Goal: Navigation & Orientation: Find specific page/section

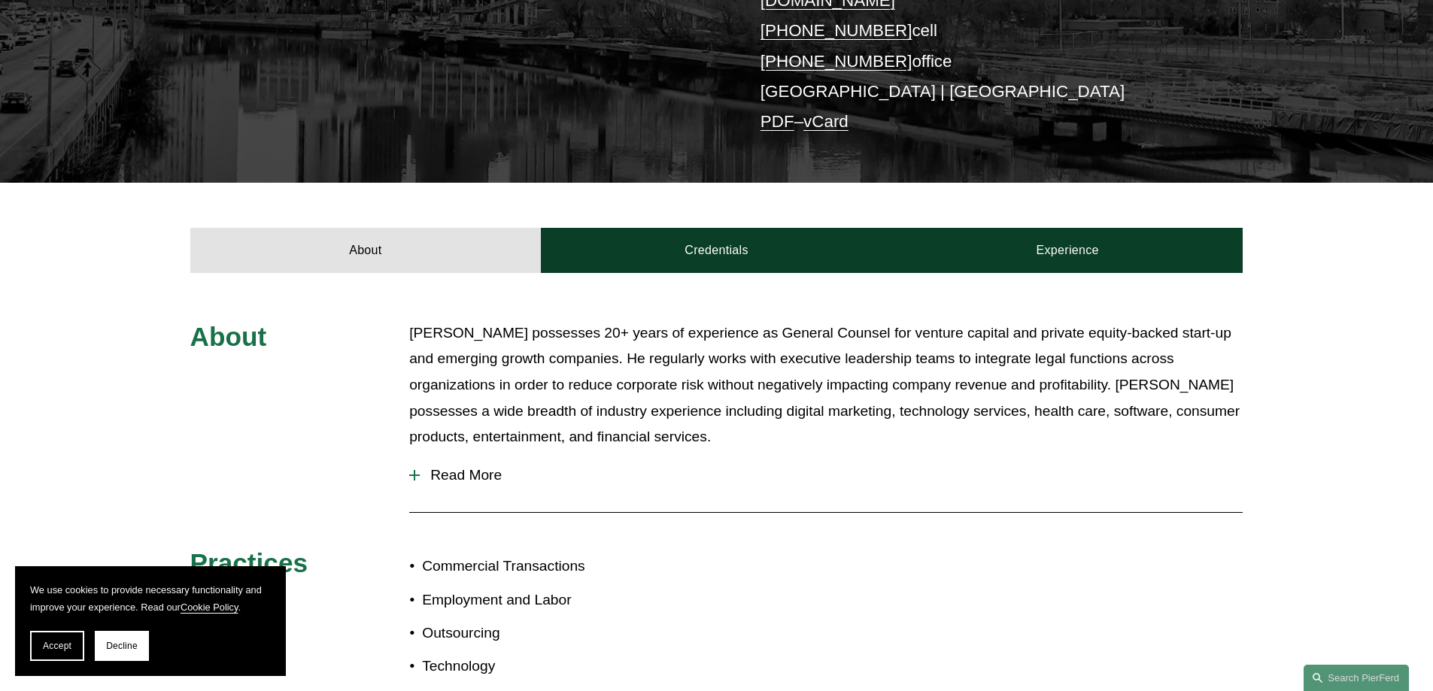
scroll to position [451, 0]
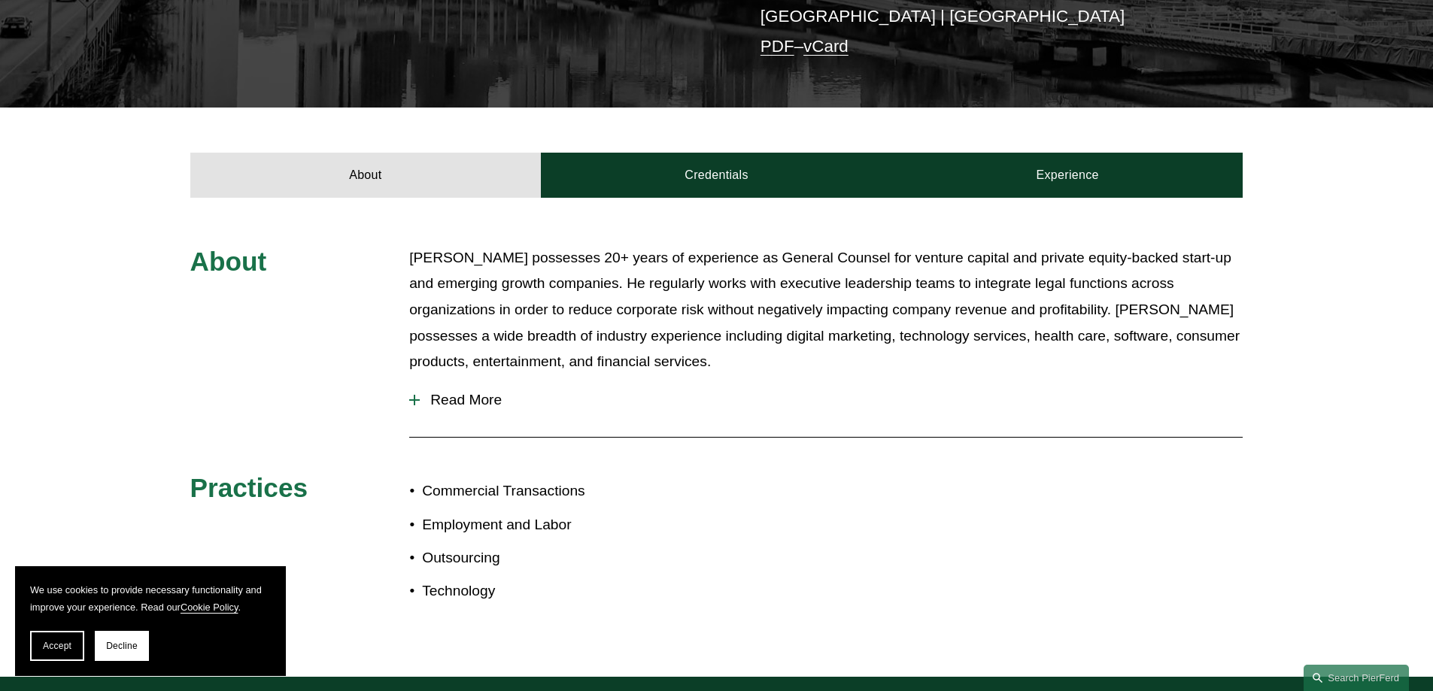
click at [486, 392] on span "Read More" at bounding box center [831, 400] width 823 height 17
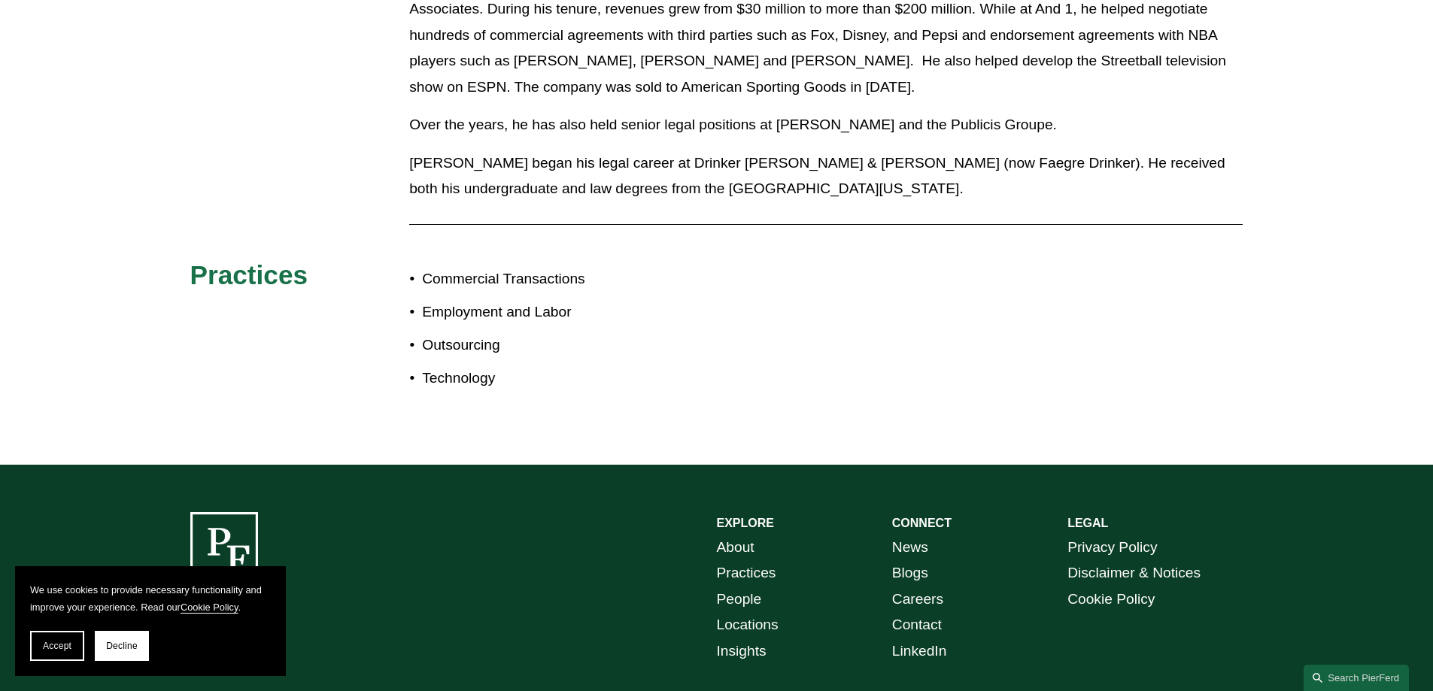
scroll to position [1823, 0]
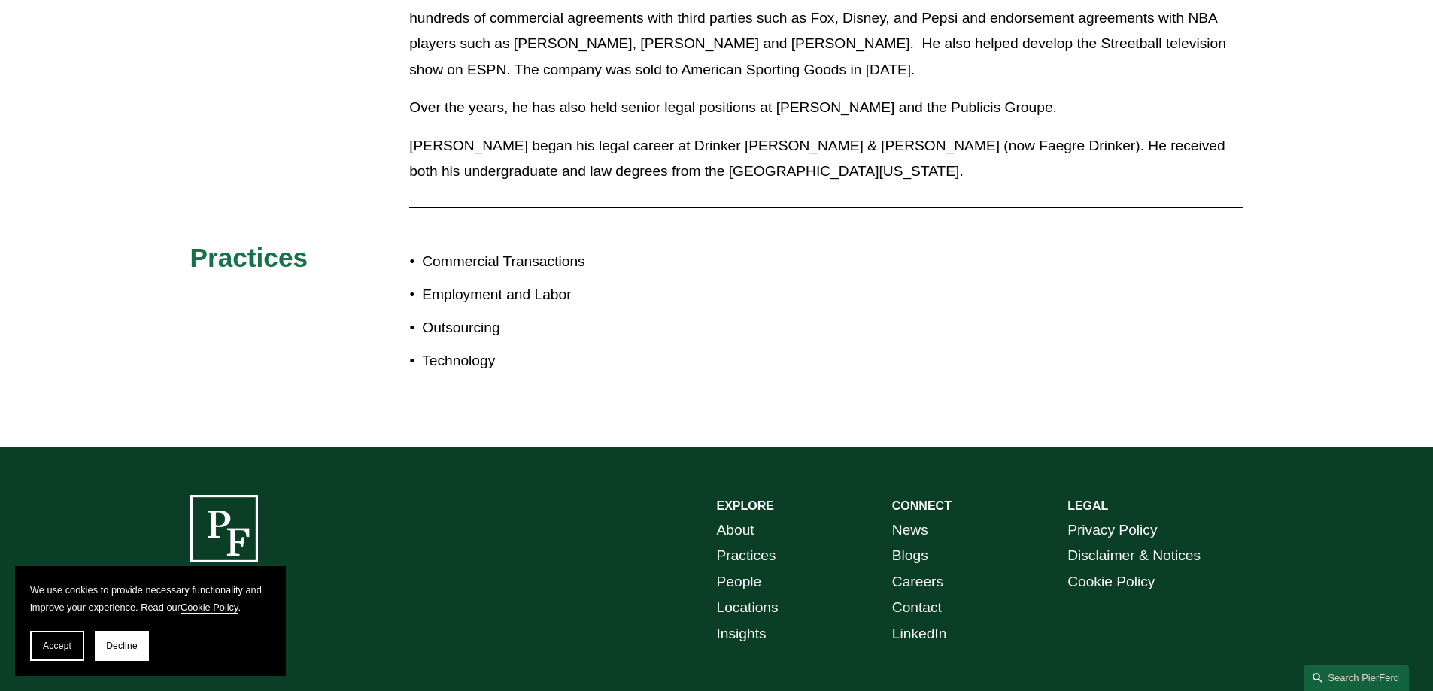
click at [758, 543] on link "Practices" at bounding box center [746, 556] width 59 height 26
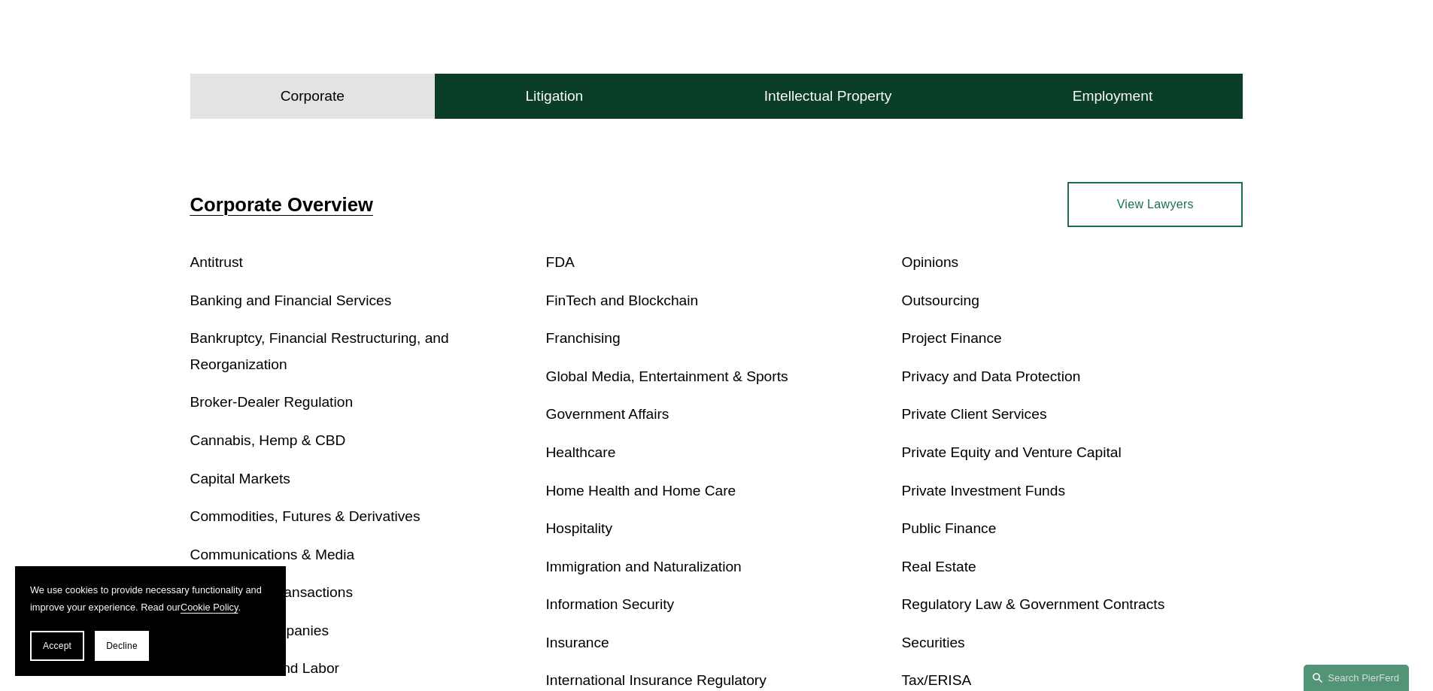
scroll to position [677, 0]
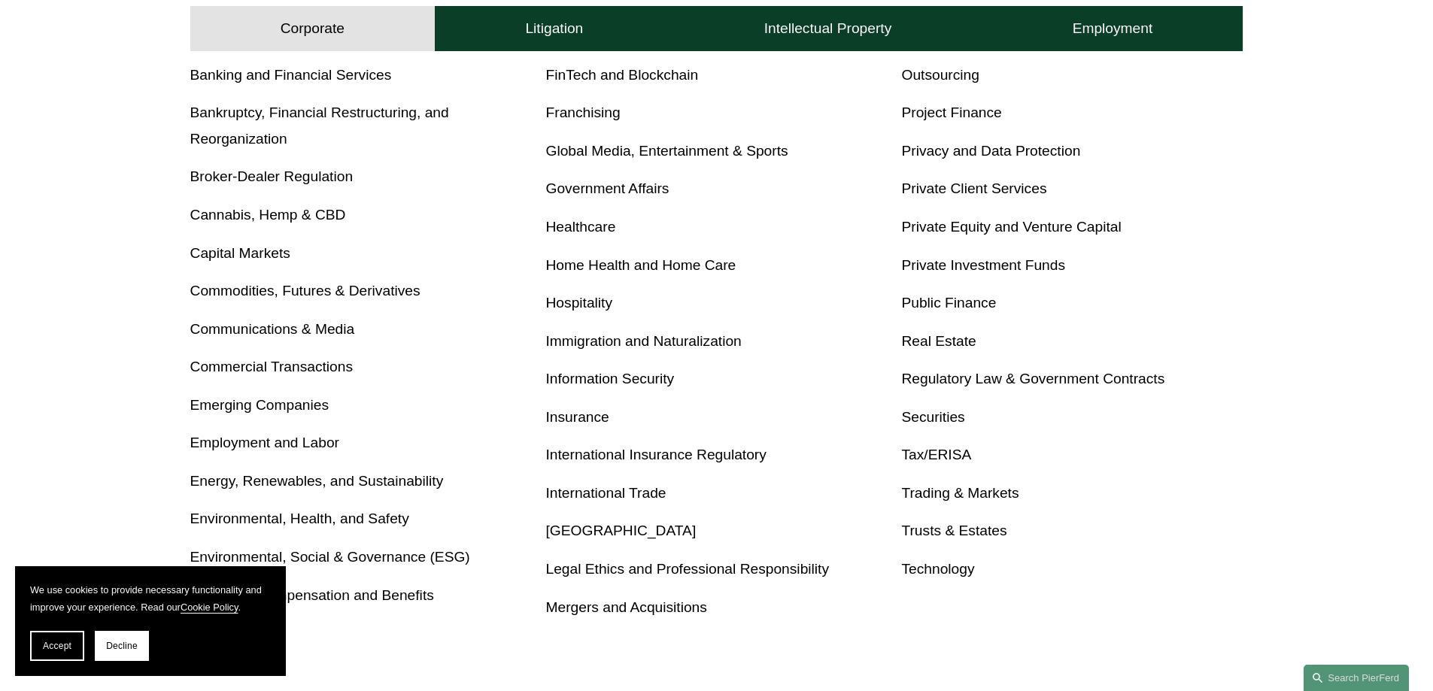
click at [969, 192] on link "Private Client Services" at bounding box center [973, 189] width 145 height 16
click at [956, 534] on link "Trusts & Estates" at bounding box center [953, 531] width 105 height 16
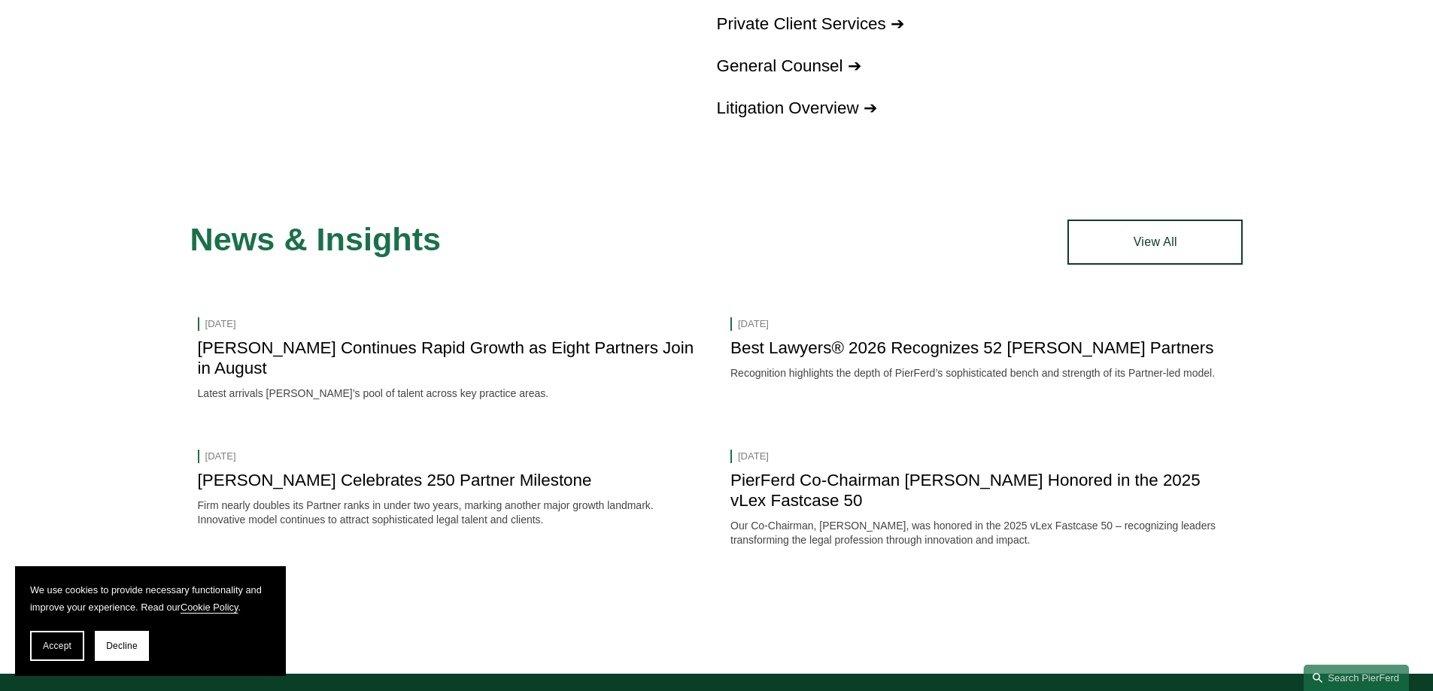
scroll to position [677, 0]
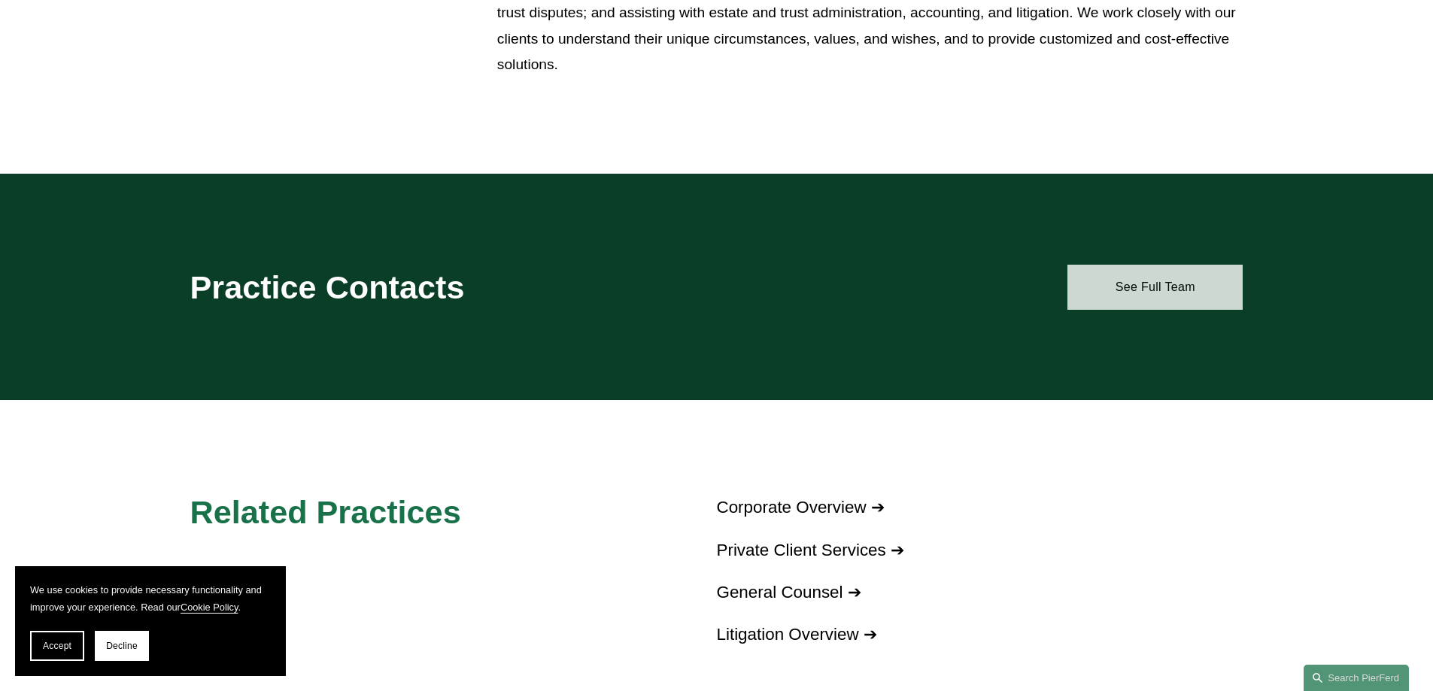
click at [1181, 295] on link "See Full Team" at bounding box center [1155, 287] width 175 height 45
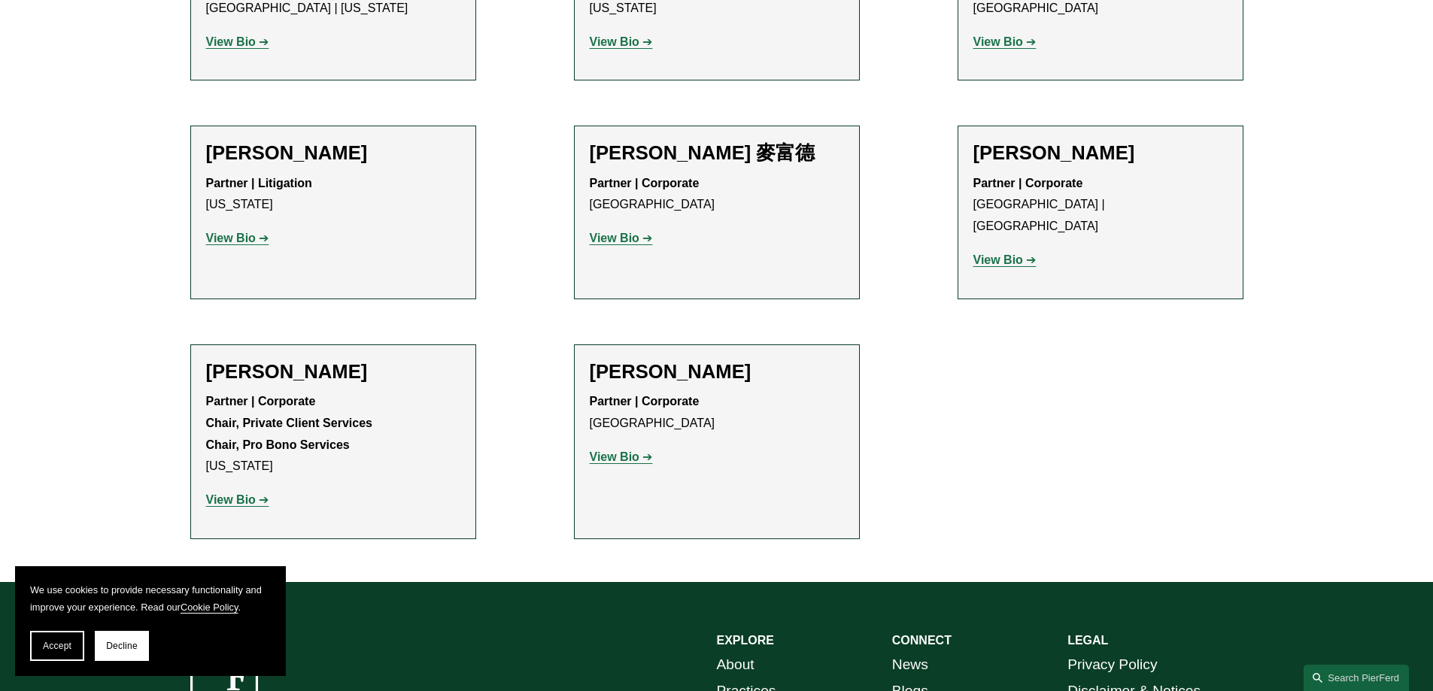
scroll to position [527, 0]
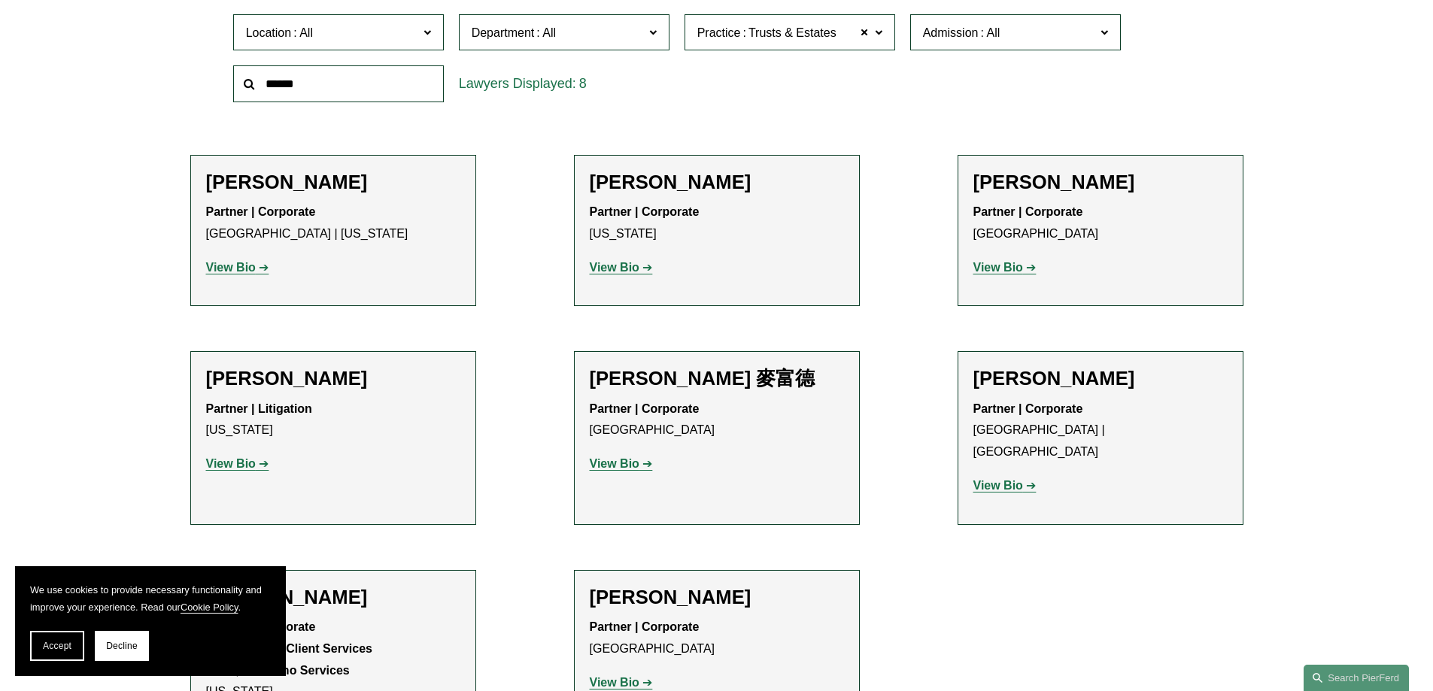
click at [248, 466] on strong "View Bio" at bounding box center [231, 463] width 50 height 13
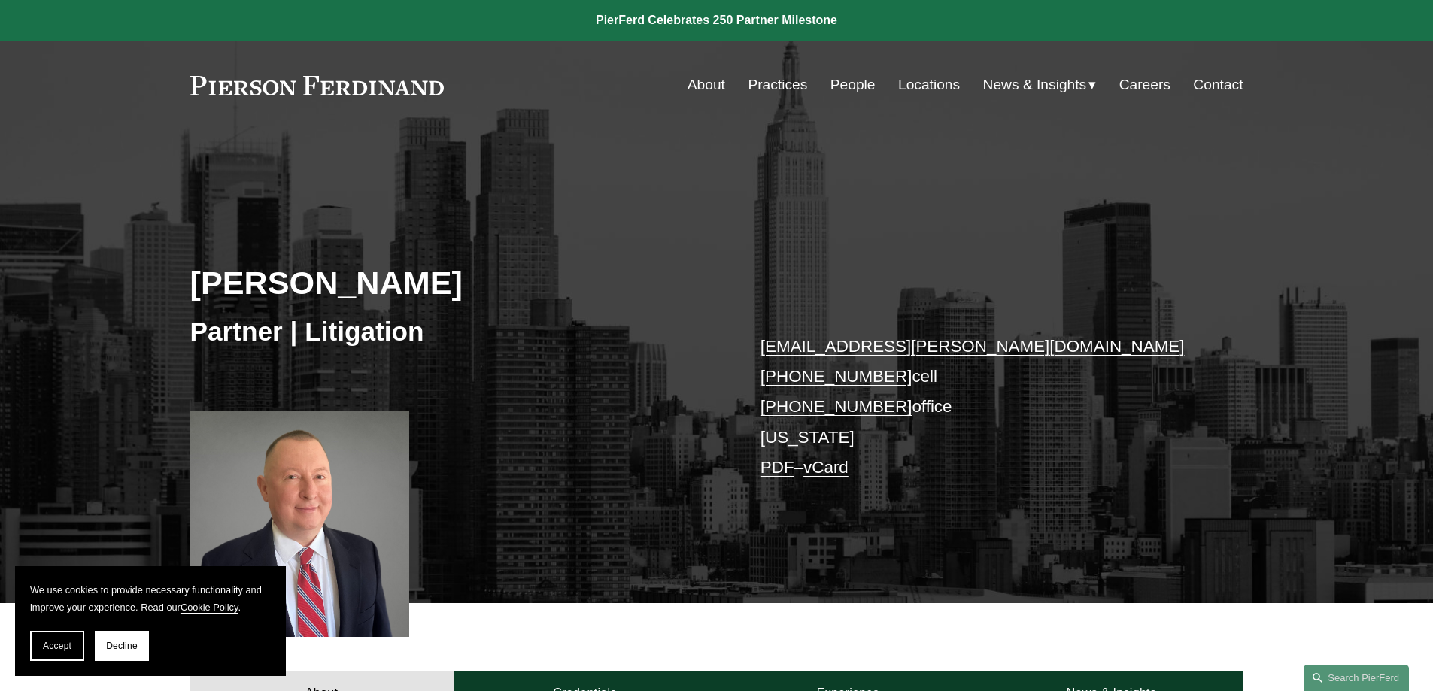
click at [764, 89] on link "Practices" at bounding box center [777, 85] width 59 height 29
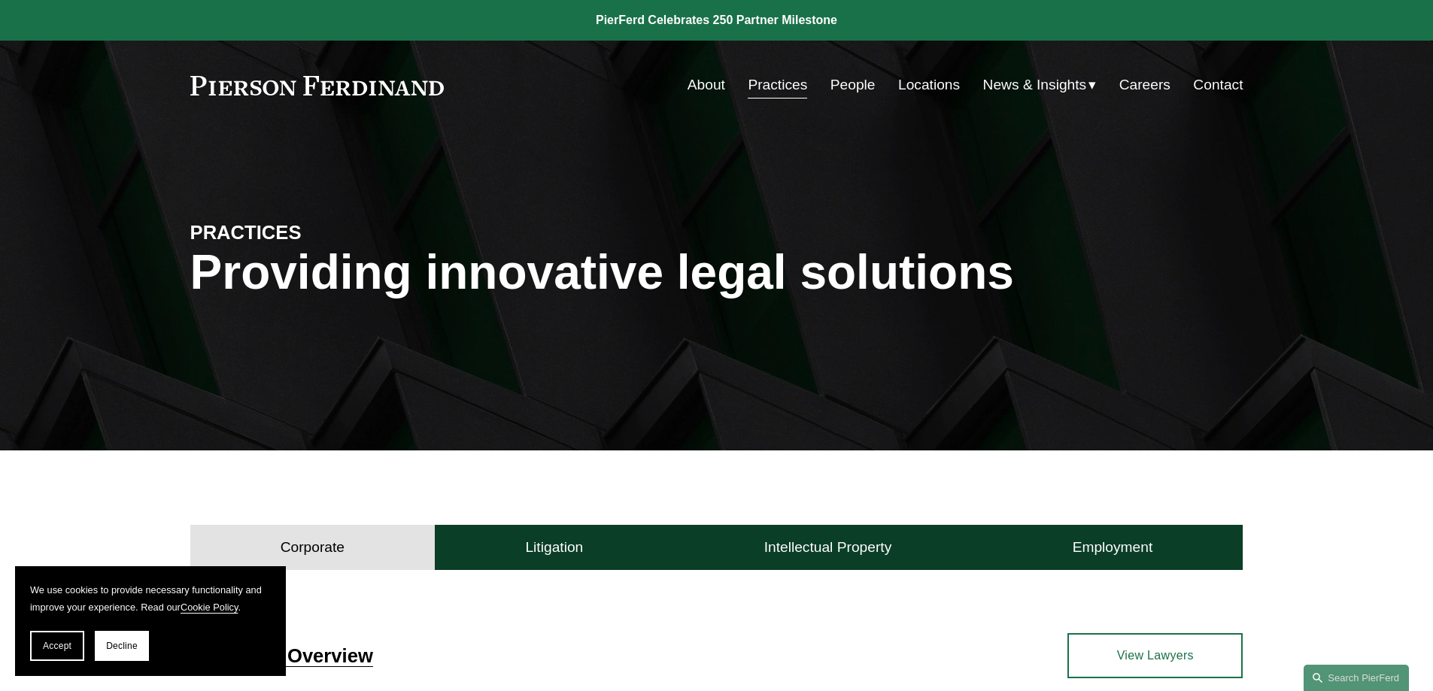
scroll to position [451, 0]
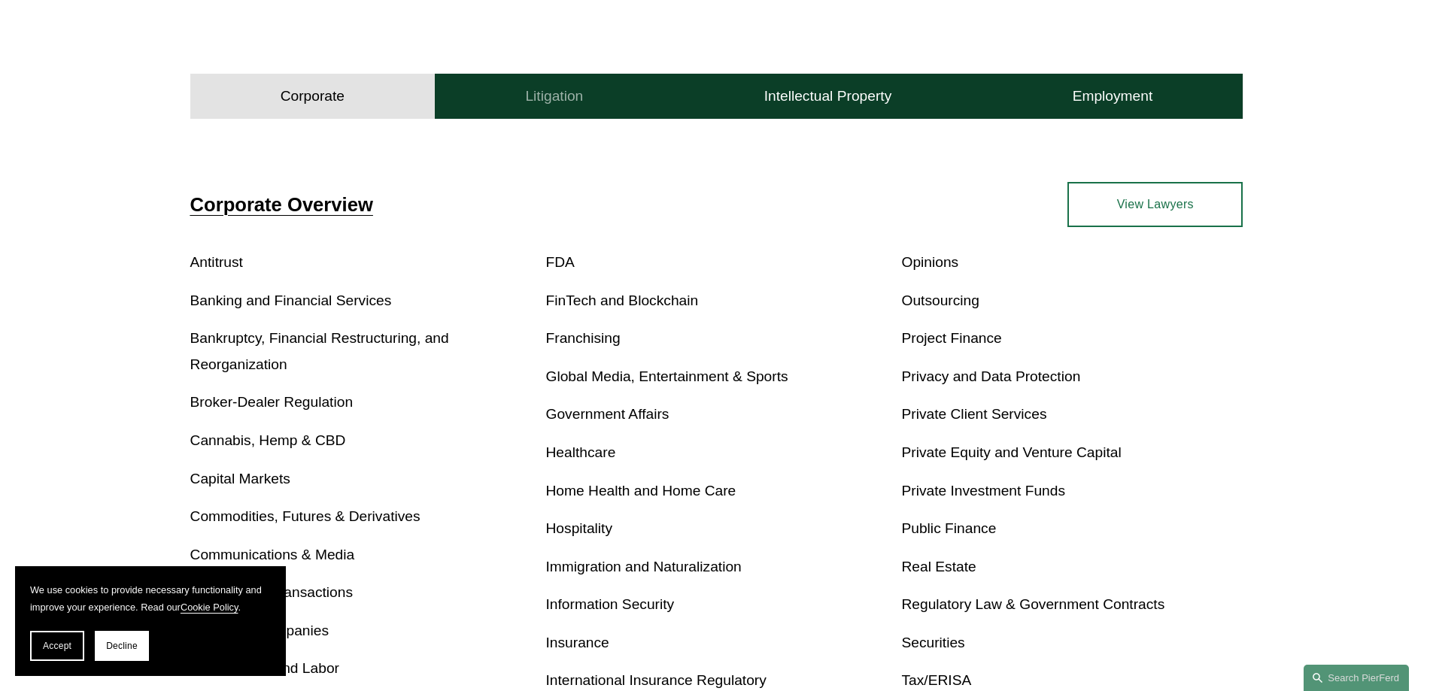
click at [560, 99] on h4 "Litigation" at bounding box center [554, 96] width 58 height 18
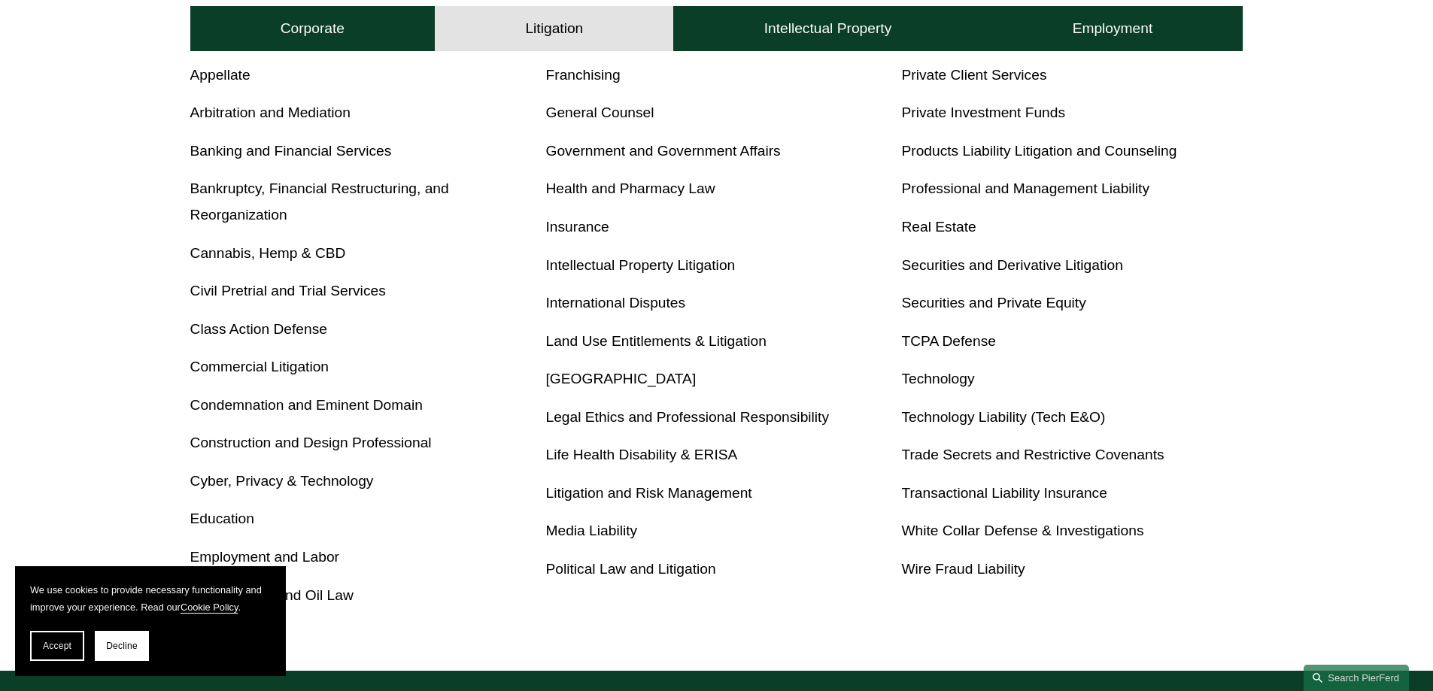
scroll to position [602, 0]
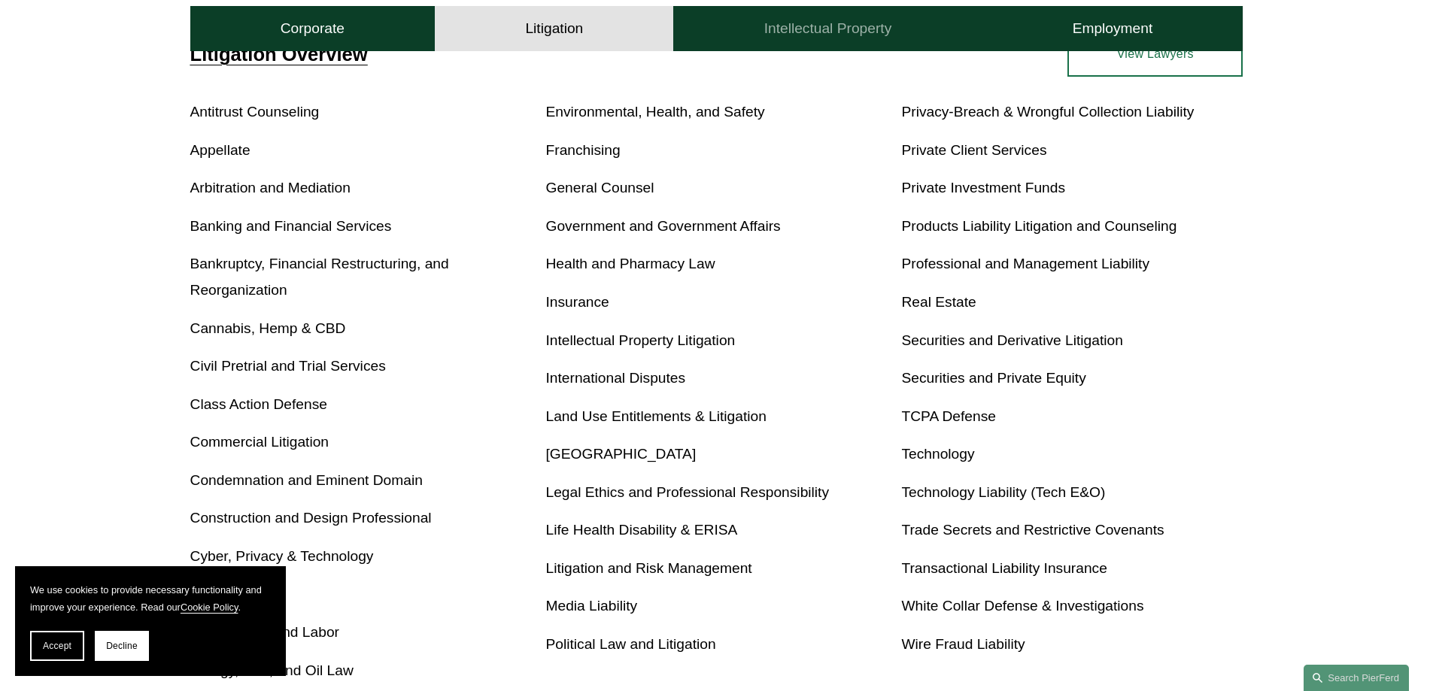
click at [767, 40] on button "Intellectual Property" at bounding box center [827, 28] width 308 height 45
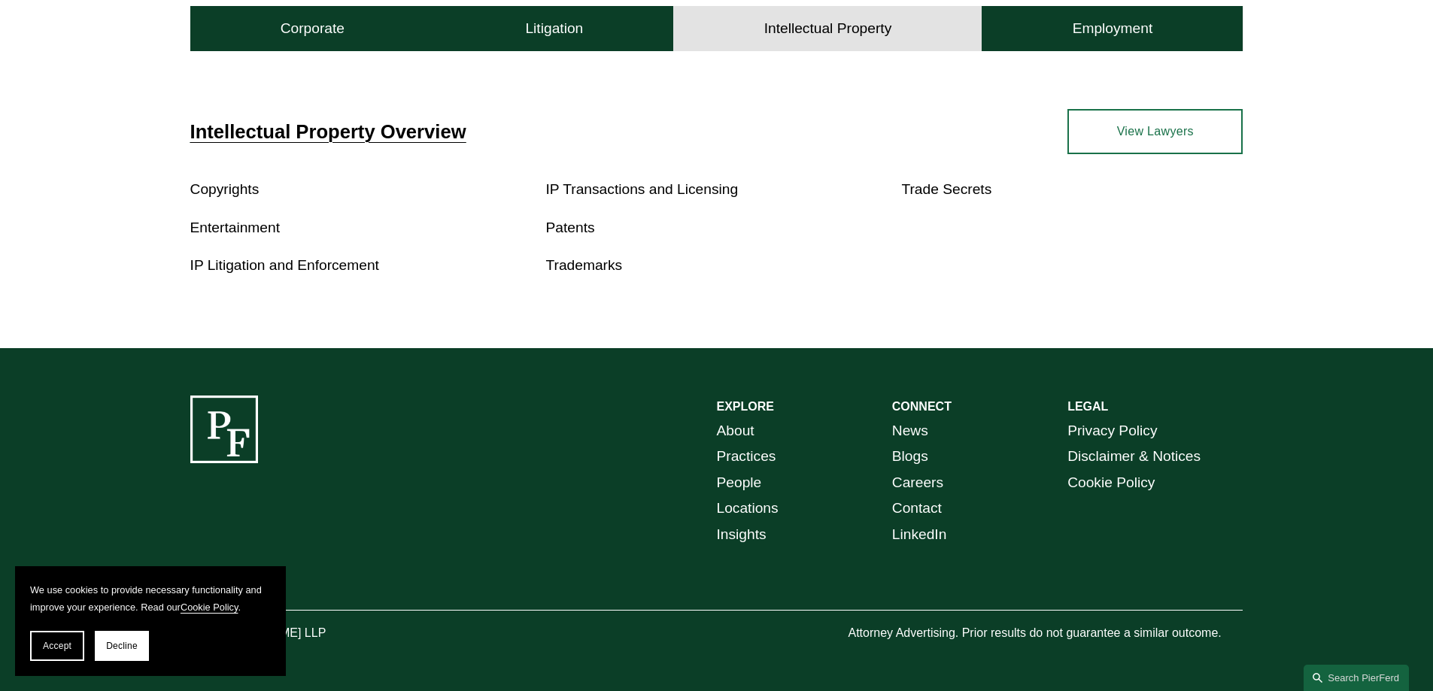
scroll to position [407, 0]
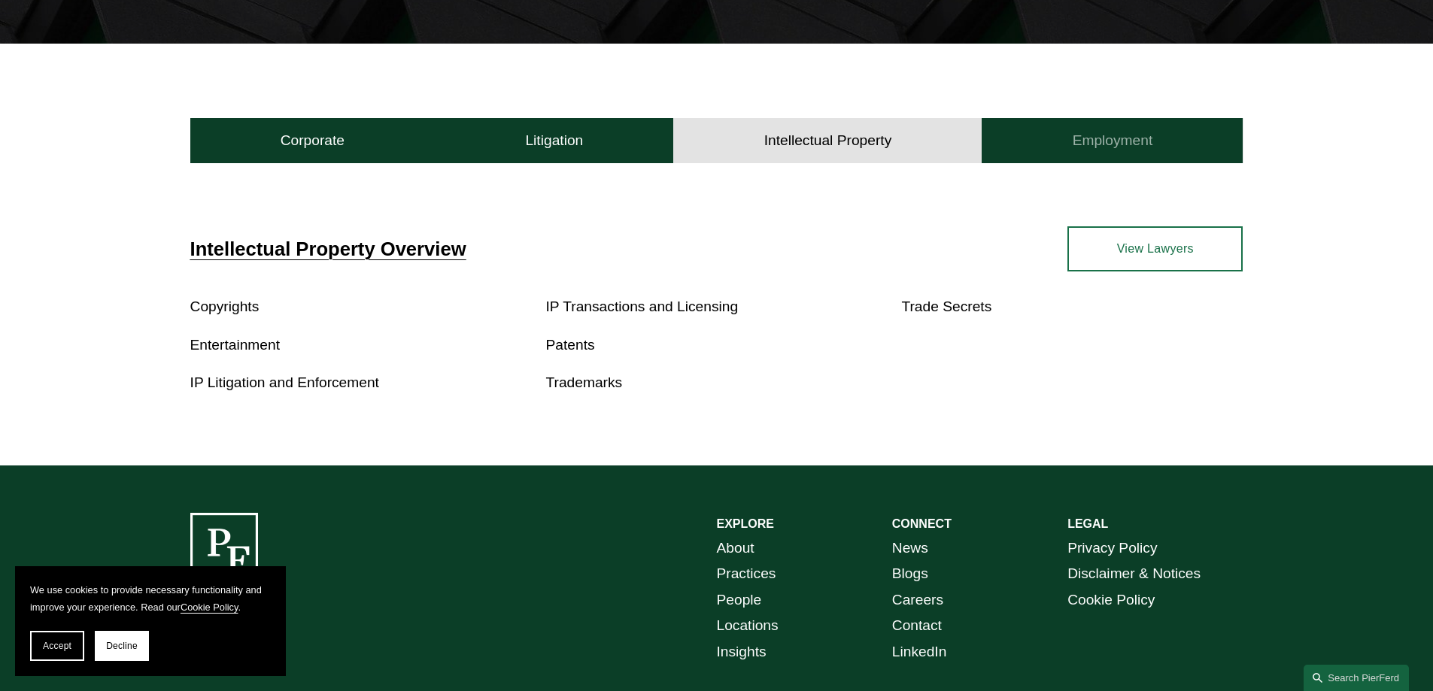
click at [1098, 154] on button "Employment" at bounding box center [1112, 140] width 261 height 45
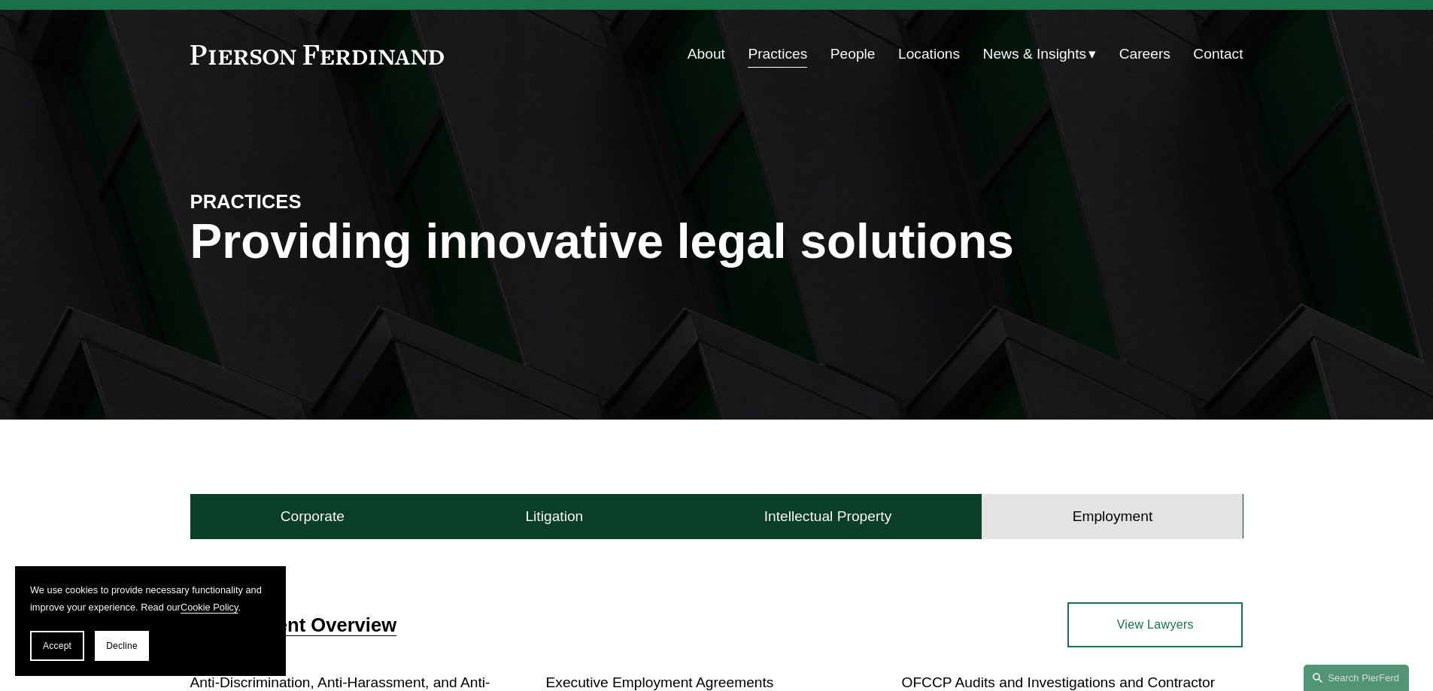
scroll to position [0, 0]
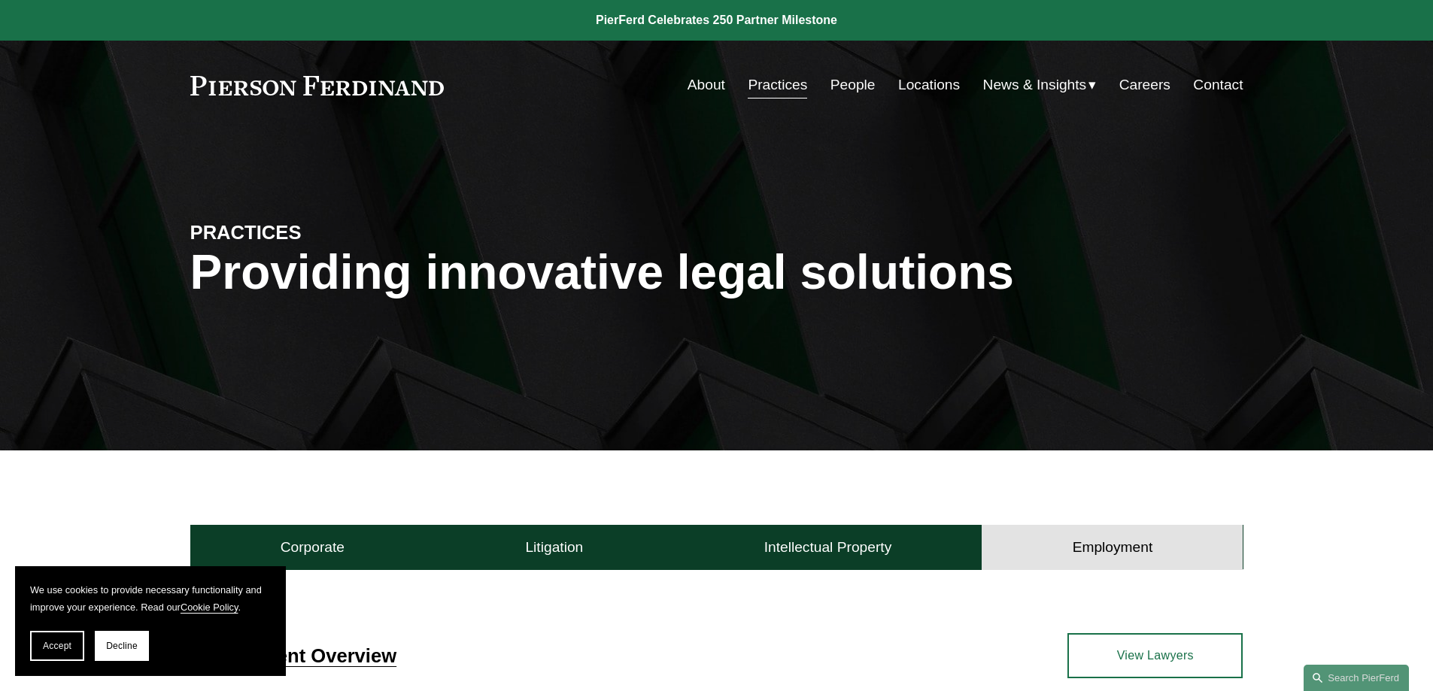
click at [914, 85] on link "Locations" at bounding box center [929, 85] width 62 height 29
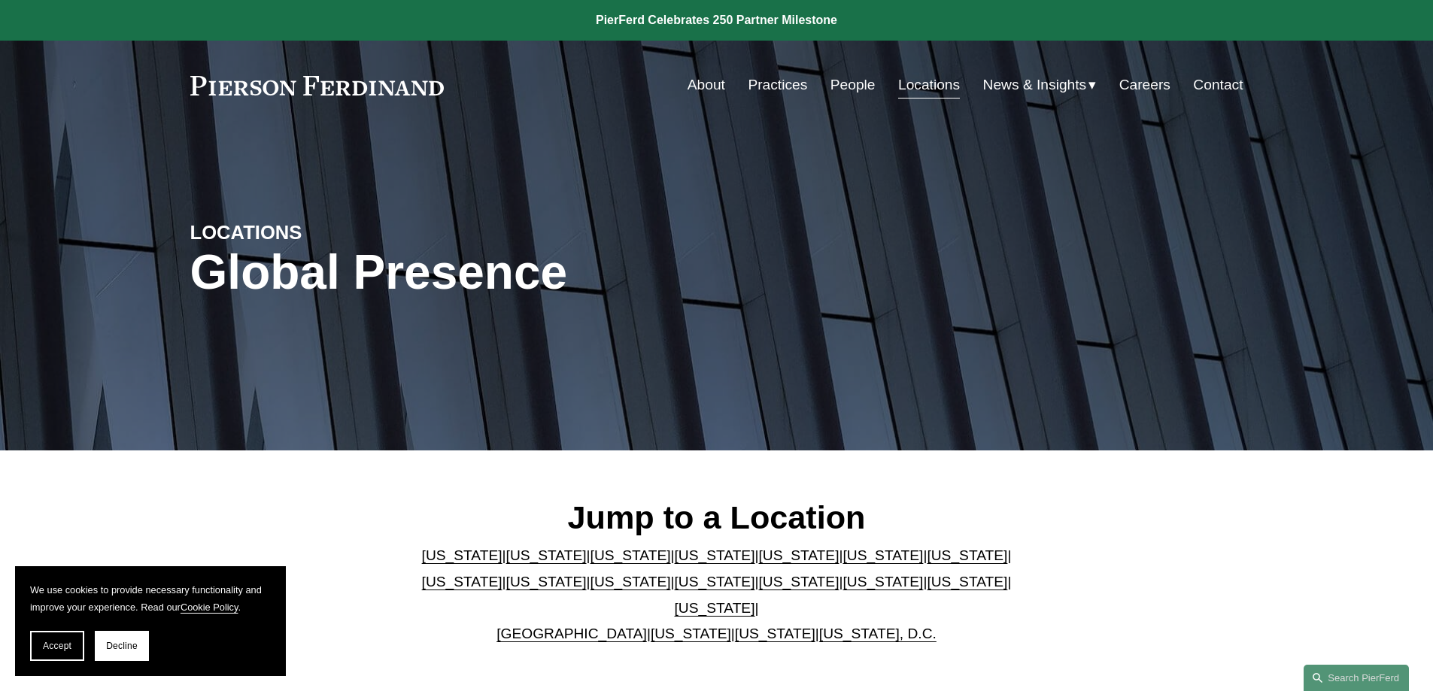
scroll to position [376, 0]
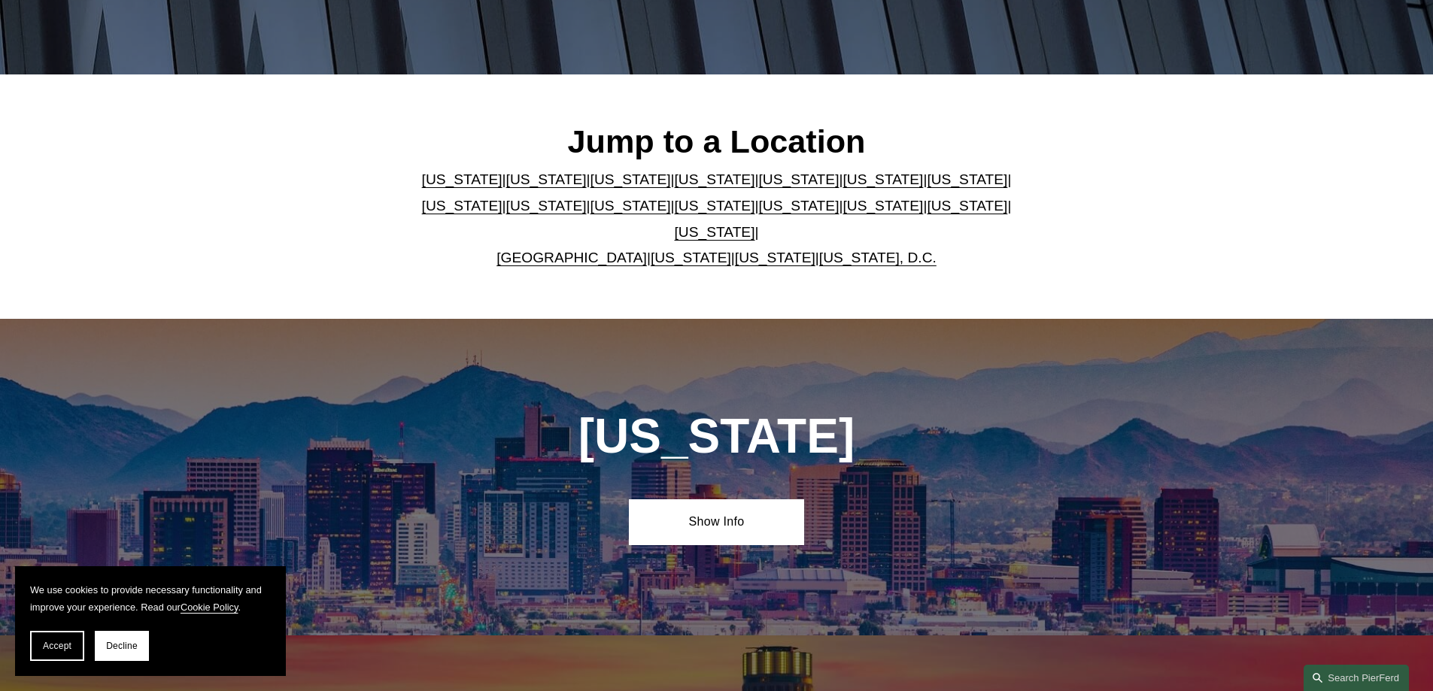
click at [927, 214] on link "[US_STATE]" at bounding box center [967, 206] width 81 height 16
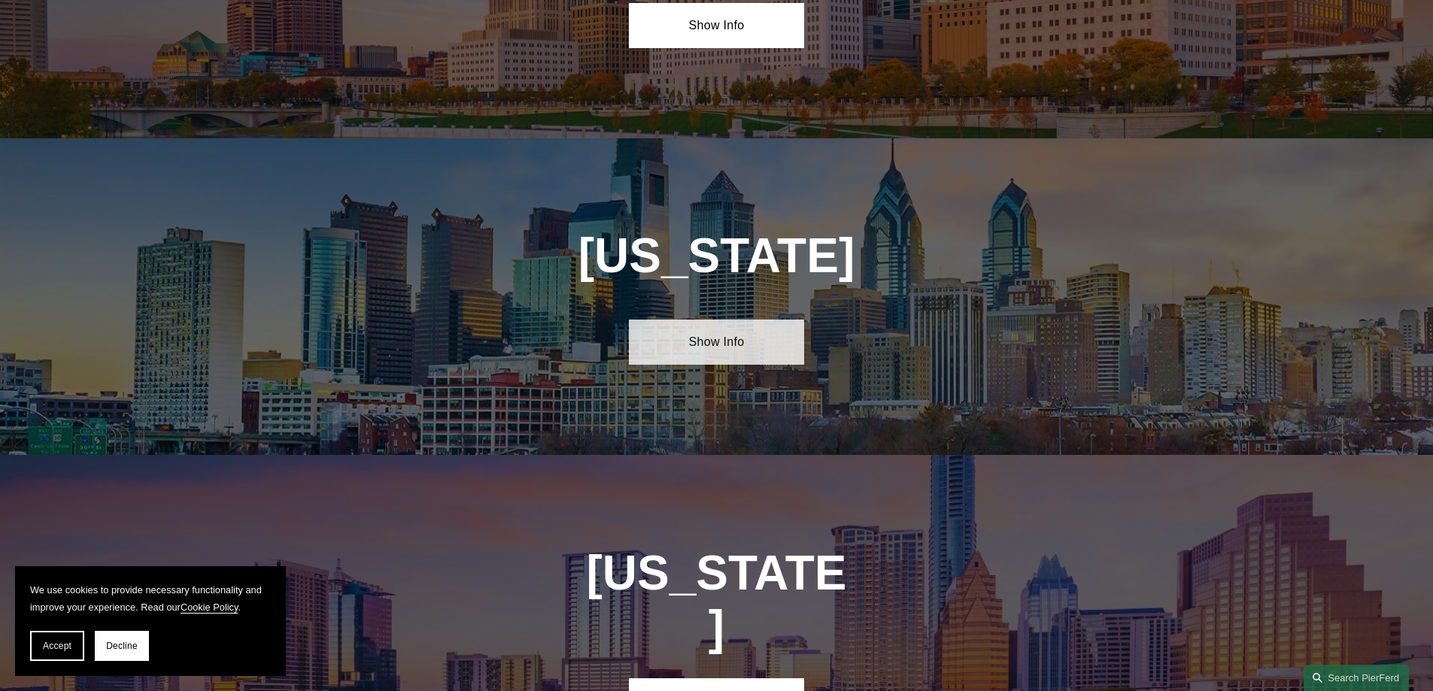
click at [771, 320] on link "Show Info" at bounding box center [716, 342] width 175 height 45
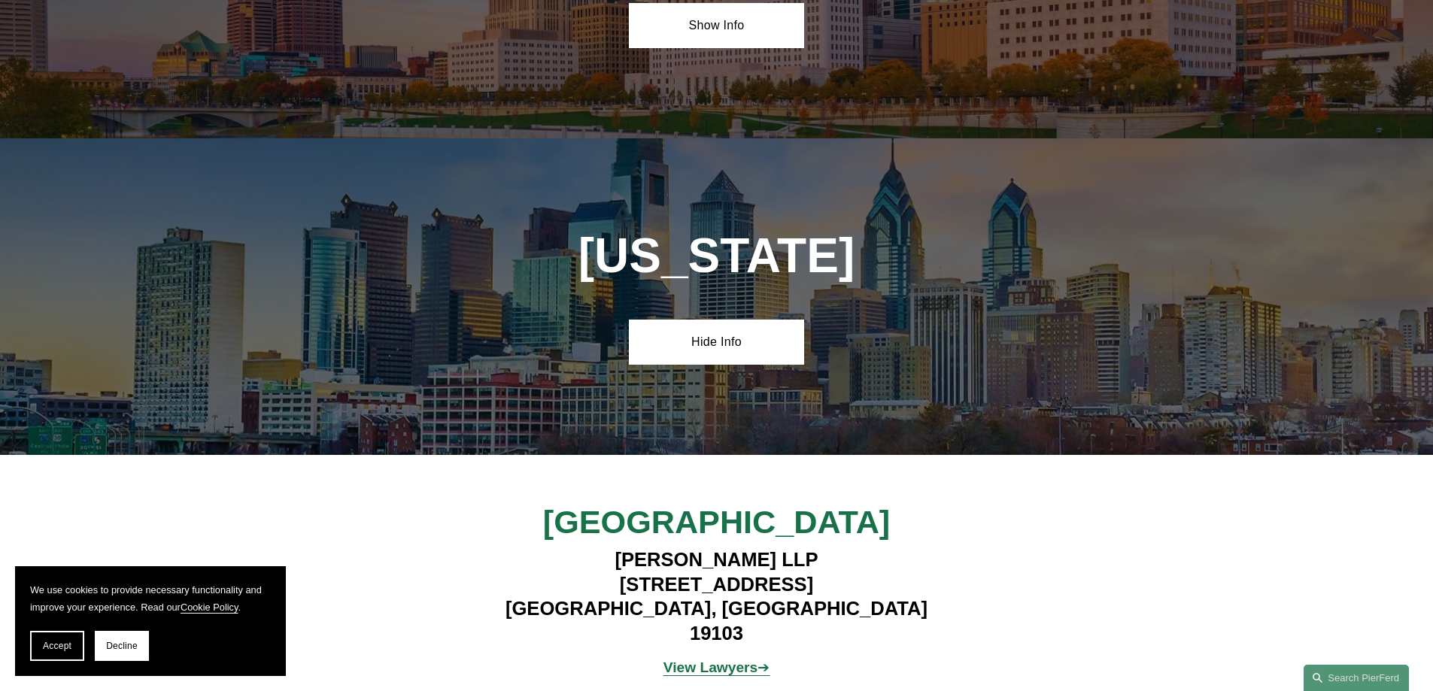
click at [754, 660] on strong "View Lawyers" at bounding box center [711, 668] width 95 height 16
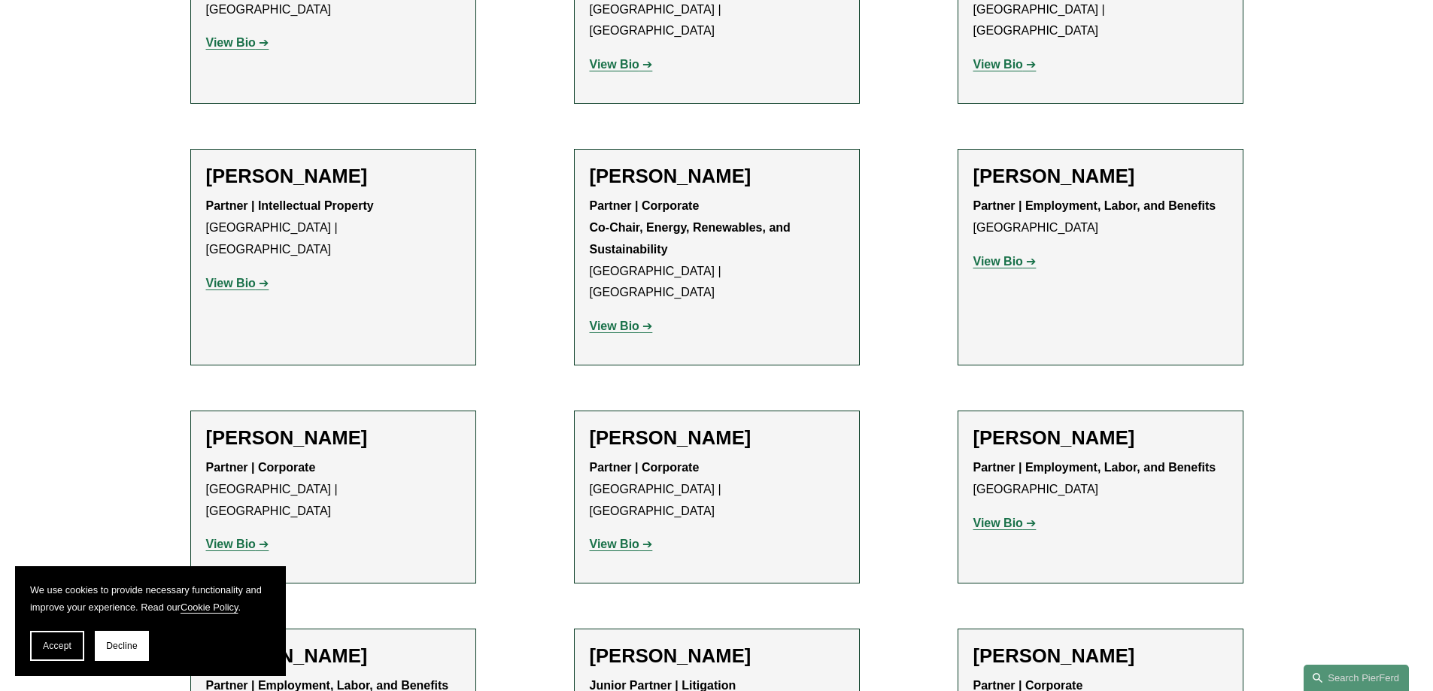
scroll to position [2332, 0]
